Goal: Task Accomplishment & Management: Use online tool/utility

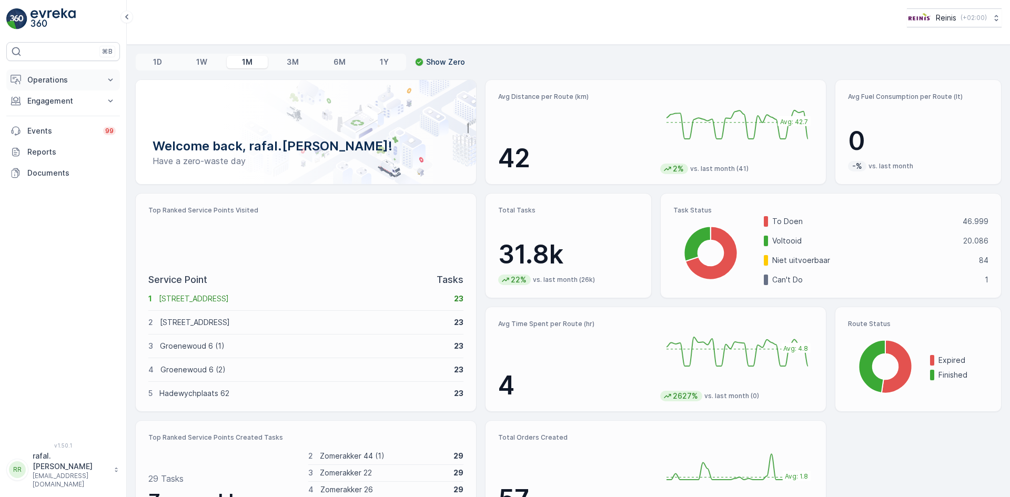
click at [47, 78] on p "Operations" at bounding box center [63, 80] width 72 height 11
click at [75, 123] on p "Routes & Tasks" at bounding box center [54, 127] width 54 height 11
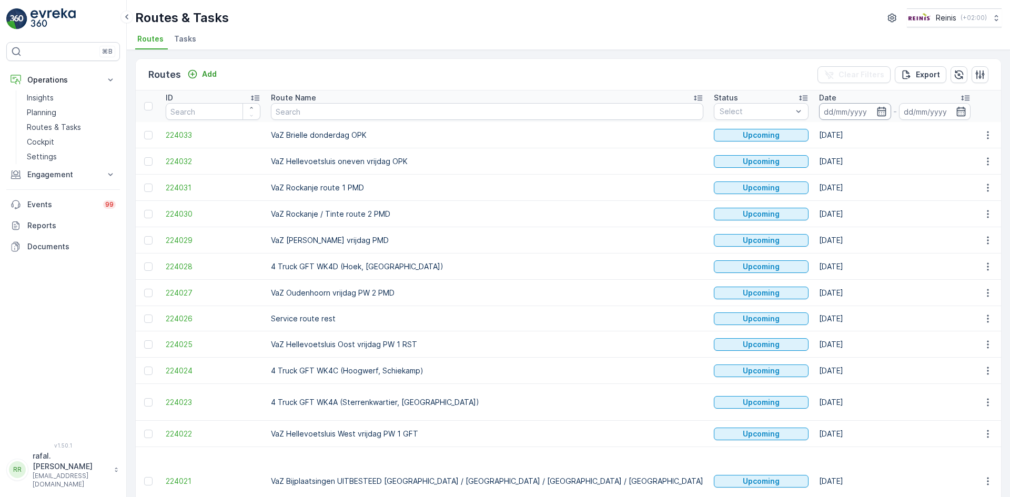
click at [819, 113] on input at bounding box center [855, 111] width 72 height 17
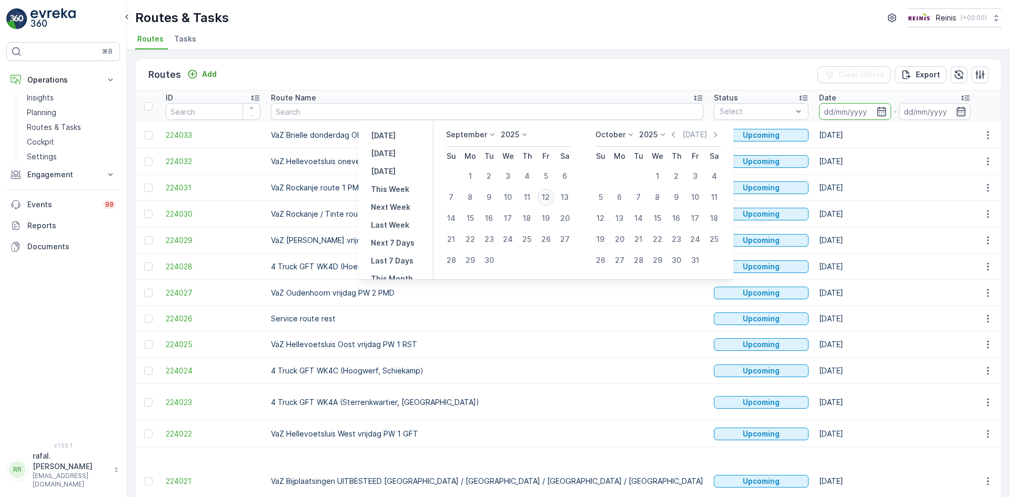
click at [548, 194] on div "12" at bounding box center [546, 197] width 17 height 17
type input "[DATE]"
click at [548, 194] on div "12" at bounding box center [546, 197] width 17 height 17
type input "[DATE]"
